Goal: Register for event/course

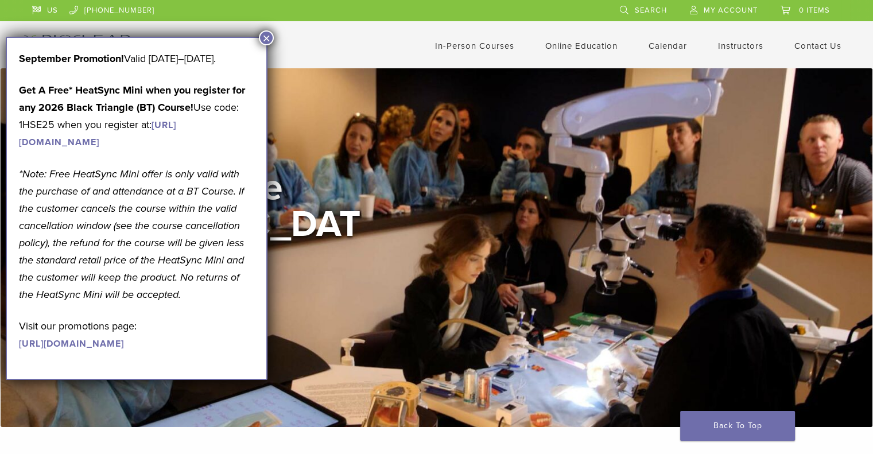
click at [270, 42] on button "×" at bounding box center [266, 37] width 15 height 15
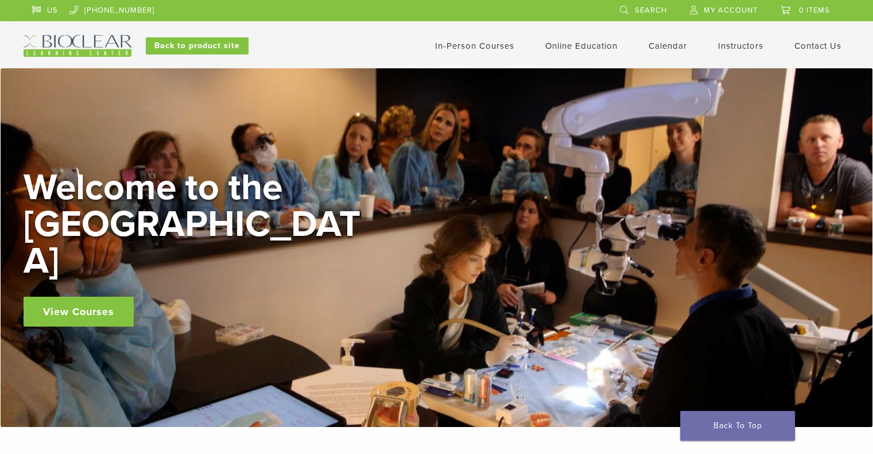
click at [483, 47] on link "In-Person Courses" at bounding box center [474, 46] width 79 height 10
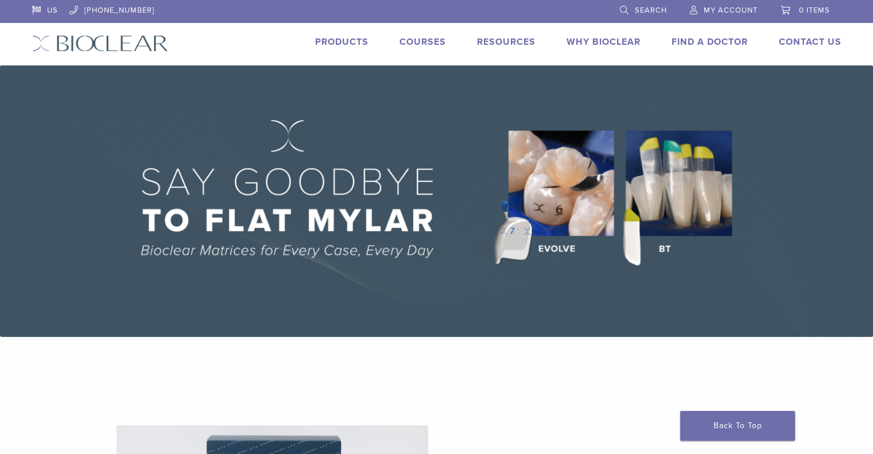
click at [430, 41] on link "Courses" at bounding box center [423, 41] width 47 height 11
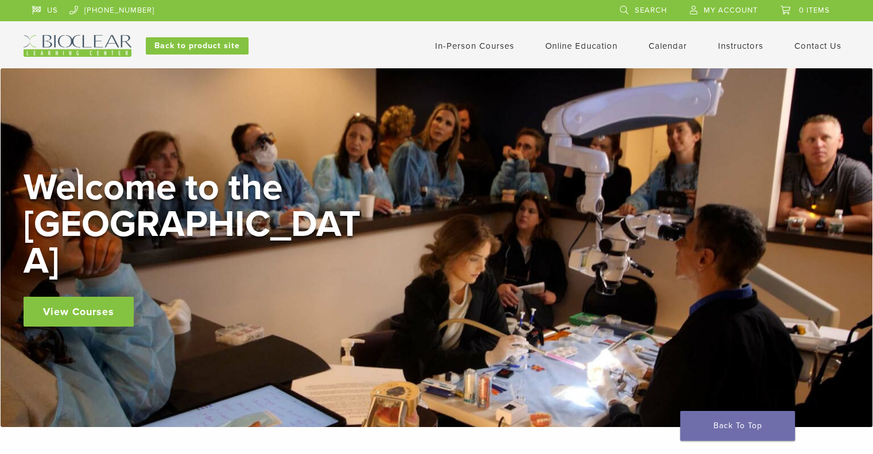
click at [456, 47] on link "In-Person Courses" at bounding box center [474, 46] width 79 height 10
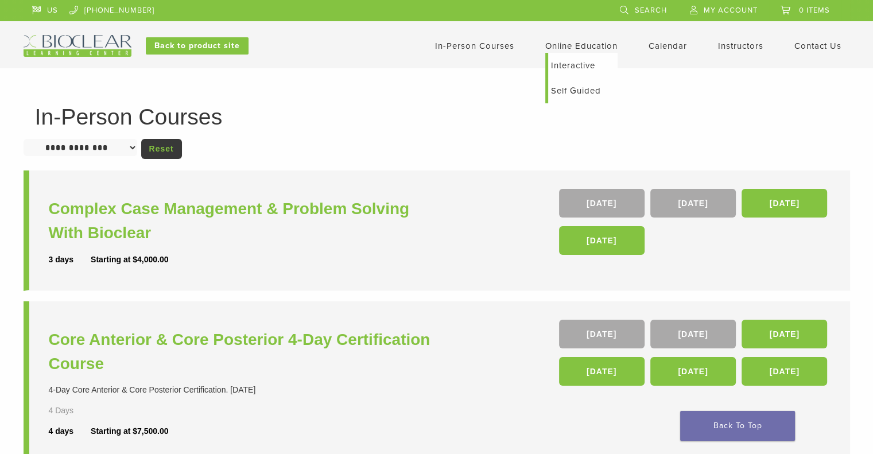
click at [573, 66] on link "Interactive" at bounding box center [582, 65] width 69 height 25
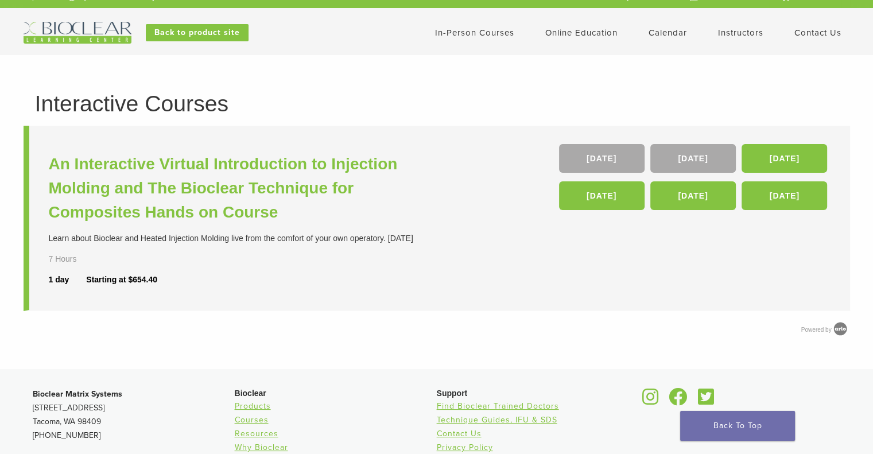
scroll to position [8, 0]
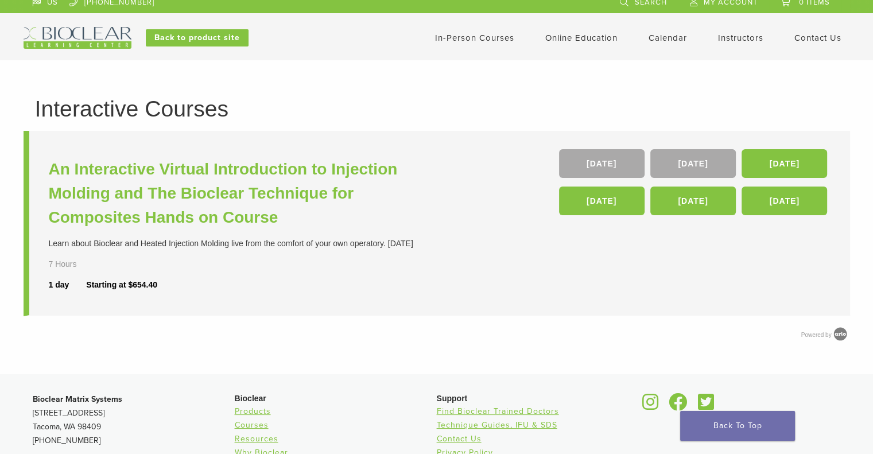
click at [468, 33] on link "In-Person Courses" at bounding box center [474, 38] width 79 height 10
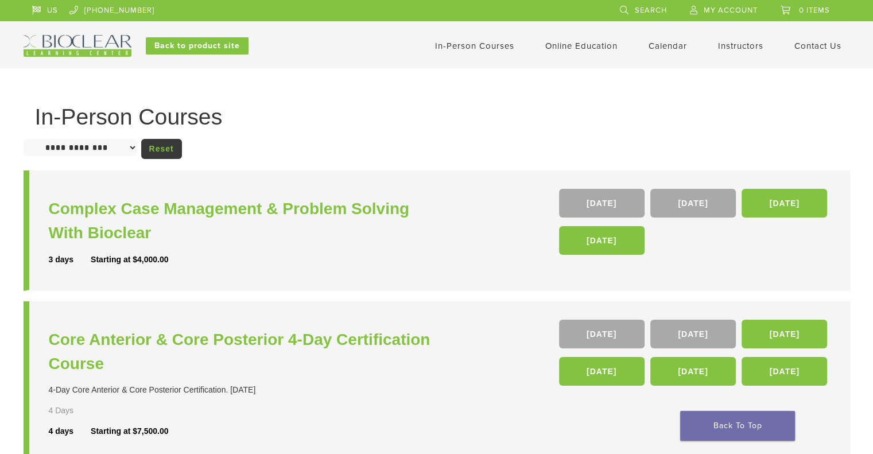
click at [663, 42] on link "Calendar" at bounding box center [668, 46] width 38 height 10
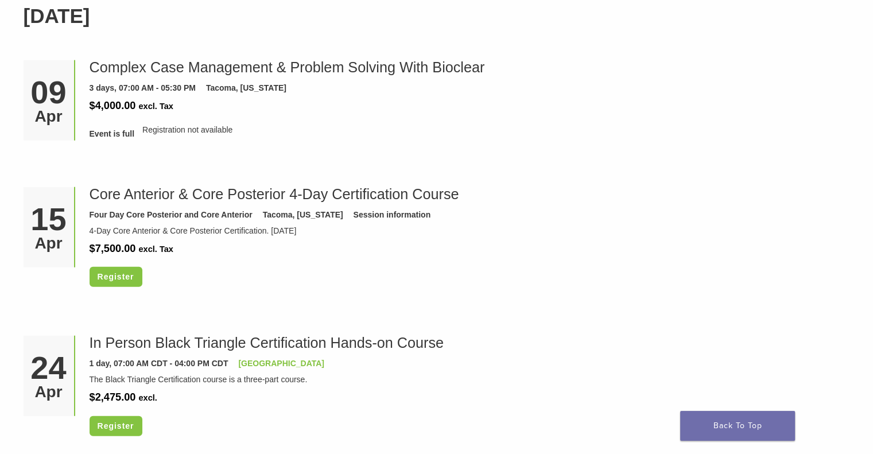
scroll to position [2965, 0]
